Goal: Transaction & Acquisition: Purchase product/service

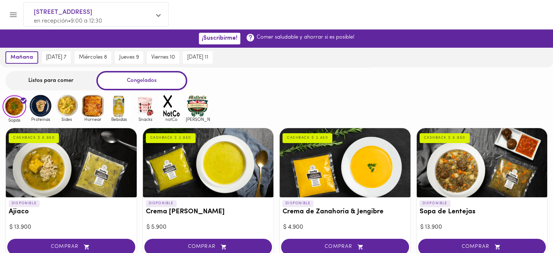
click at [459, 170] on div at bounding box center [482, 162] width 131 height 69
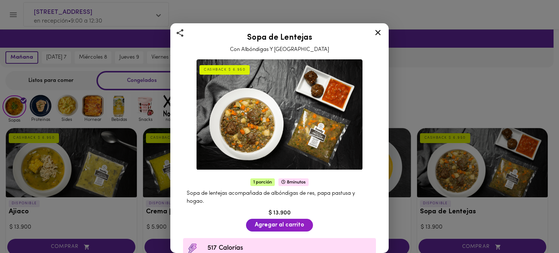
click at [500, 88] on div "Sopa de Lentejas Con Albóndigas Y Hogao CASHBACK $ 6.950 1 porción 8 minutos So…" at bounding box center [279, 126] width 559 height 253
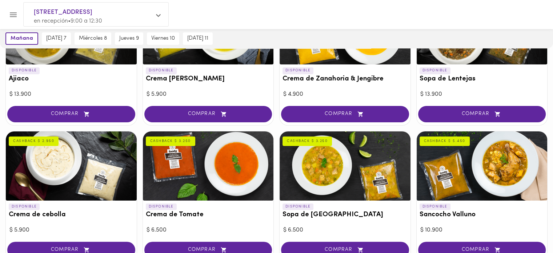
scroll to position [145, 0]
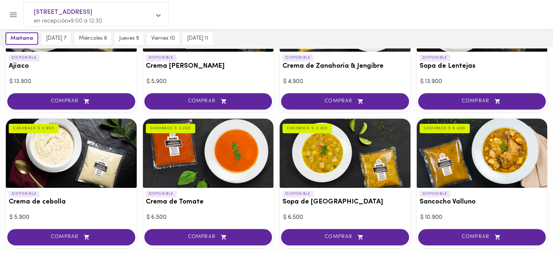
click at [323, 161] on div at bounding box center [345, 153] width 131 height 69
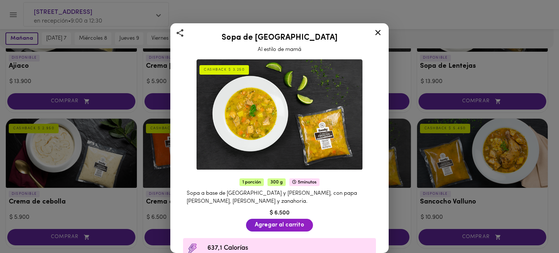
click at [503, 157] on div "Sopa de Mondongo Al estilo de mamá CASHBACK $ 3.250 1 porción 300 g 5 minutos S…" at bounding box center [279, 126] width 559 height 253
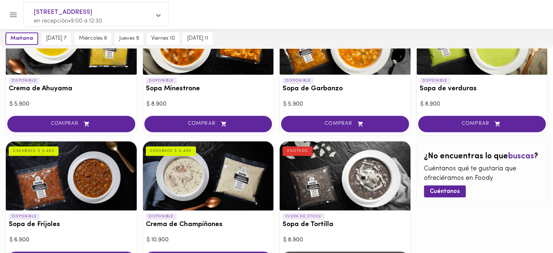
scroll to position [436, 0]
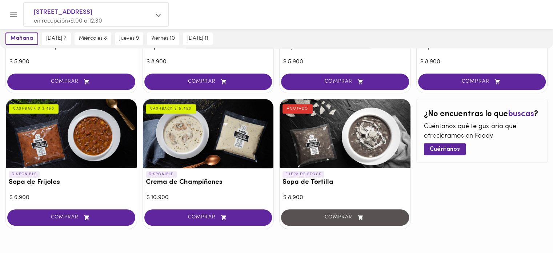
click at [102, 141] on div at bounding box center [71, 133] width 131 height 69
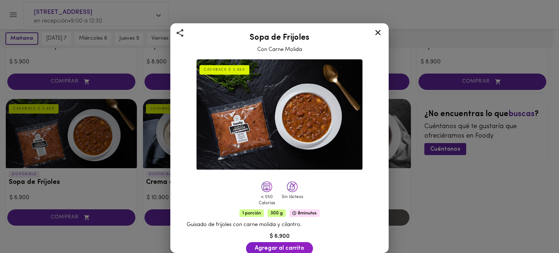
click at [298, 117] on img at bounding box center [279, 114] width 166 height 111
click at [374, 35] on icon at bounding box center [377, 32] width 9 height 9
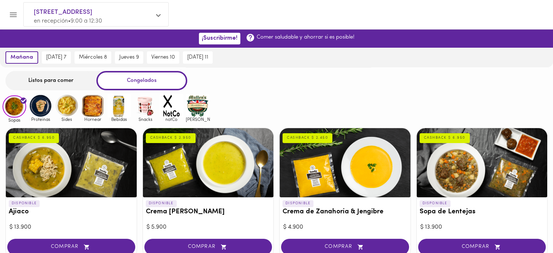
click at [408, 88] on div "Listos para comer Congelados" at bounding box center [276, 80] width 553 height 19
click at [407, 84] on div "Listos para comer Congelados" at bounding box center [276, 80] width 553 height 19
click at [95, 107] on img at bounding box center [93, 106] width 24 height 24
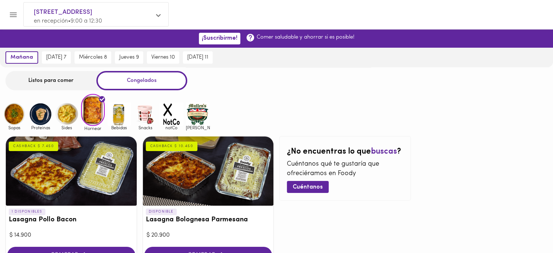
click at [454, 137] on div "1 DISPONIBLES Lasagna Pollo Bacon CASHBACK $ 7.450 $ 14.900 COMPRAR DISPONIBLE …" at bounding box center [276, 201] width 553 height 141
click at [448, 93] on div "[STREET_ADDRESS] • 9:00 a 12:30 Listos para comer Congelados Sopas Proteinas Si…" at bounding box center [276, 169] width 553 height 204
click at [61, 80] on div "Listos para comer" at bounding box center [50, 80] width 91 height 19
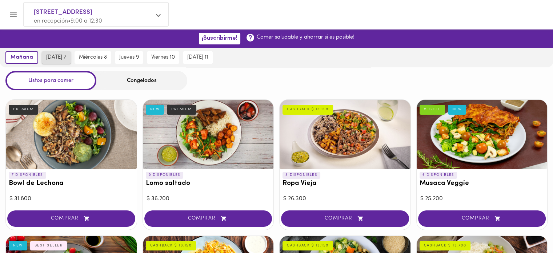
click at [48, 56] on span "[DATE] 7" at bounding box center [56, 57] width 20 height 7
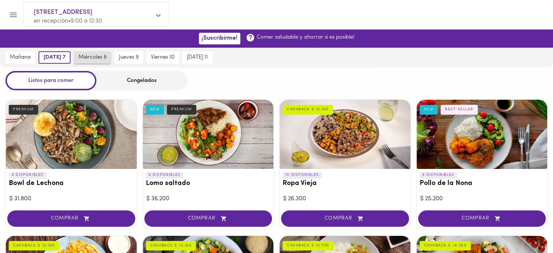
click at [101, 61] on span "miércoles 8" at bounding box center [93, 57] width 28 height 7
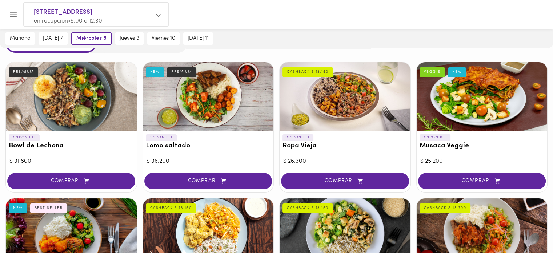
scroll to position [36, 0]
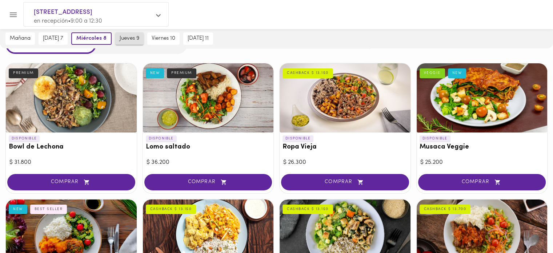
click at [133, 40] on span "jueves 9" at bounding box center [130, 38] width 20 height 7
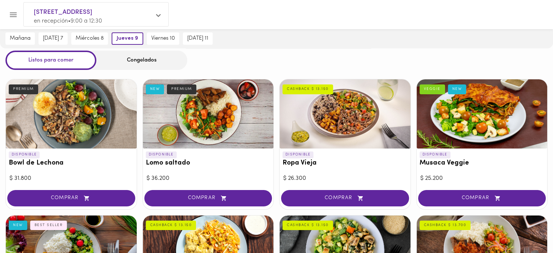
scroll to position [0, 0]
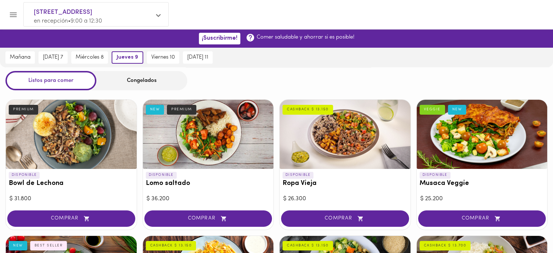
click at [402, 78] on div "Listos para comer Congelados" at bounding box center [276, 80] width 553 height 19
click at [159, 17] on icon at bounding box center [158, 15] width 5 height 5
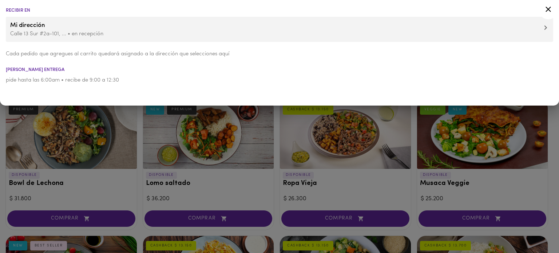
click at [253, 81] on p "pide hasta las 6:00am • recibe de 9:00 a 12:30" at bounding box center [279, 80] width 547 height 8
click at [545, 8] on icon at bounding box center [547, 9] width 9 height 9
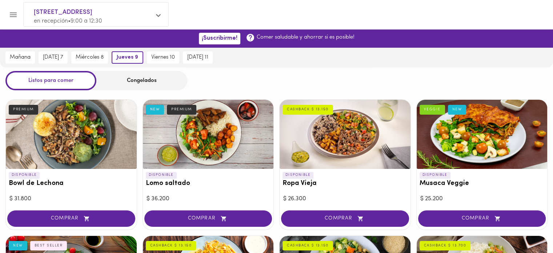
click at [146, 84] on div "Congelados" at bounding box center [141, 80] width 91 height 19
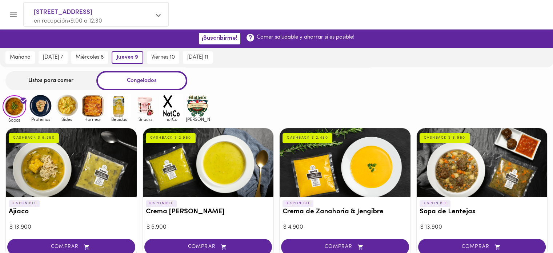
click at [464, 172] on div at bounding box center [482, 162] width 131 height 69
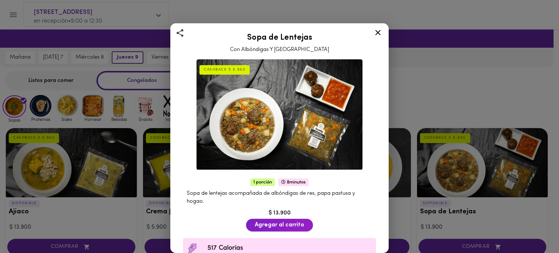
click at [469, 105] on div "Sopa de Lentejas Con Albóndigas Y Hogao CASHBACK $ 6.950 1 porción 8 minutos So…" at bounding box center [279, 126] width 559 height 253
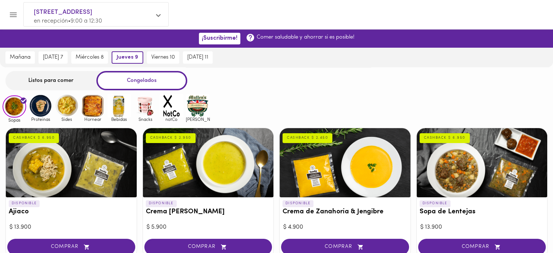
click at [413, 94] on div "Sopas Proteinas Sides Hornear Bebidas Snacks notCo [PERSON_NAME]" at bounding box center [276, 108] width 553 height 28
click at [410, 11] on div at bounding box center [283, 14] width 522 height 17
